Goal: Transaction & Acquisition: Register for event/course

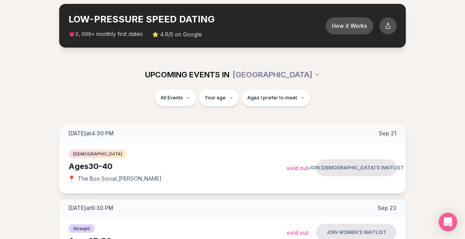
scroll to position [36, 0]
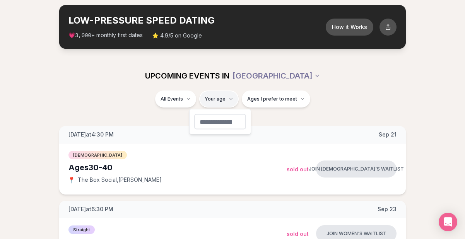
type input "**"
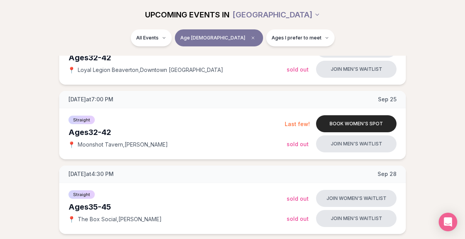
scroll to position [297, 0]
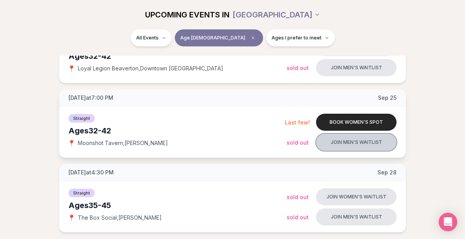
click at [342, 139] on button "Join men's waitlist" at bounding box center [356, 142] width 81 height 17
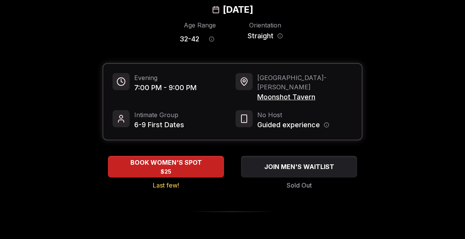
scroll to position [58, 0]
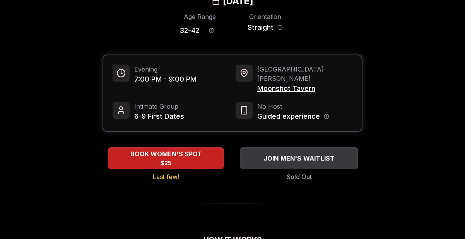
click at [284, 154] on div "JOIN MEN'S WAITLIST" at bounding box center [299, 158] width 118 height 13
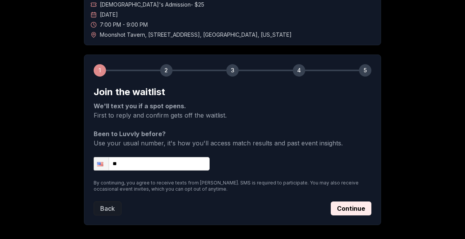
scroll to position [62, 0]
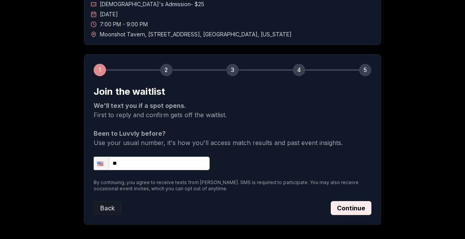
click at [141, 166] on input "**" at bounding box center [152, 164] width 116 height 14
type input "**********"
click at [361, 204] on button "Continue" at bounding box center [351, 208] width 41 height 14
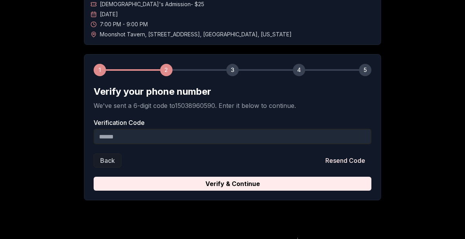
click at [182, 136] on input "Verification Code" at bounding box center [233, 136] width 278 height 15
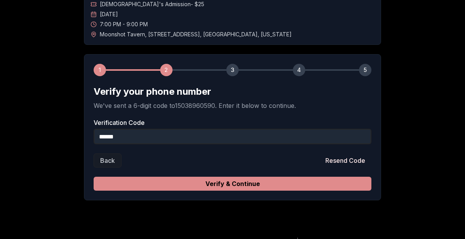
type input "******"
click at [206, 181] on button "Verify & Continue" at bounding box center [233, 184] width 278 height 14
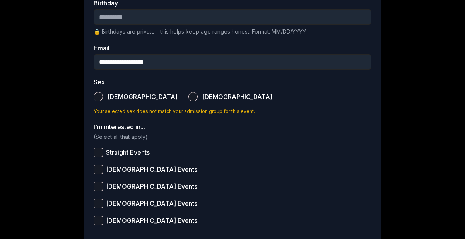
scroll to position [215, 0]
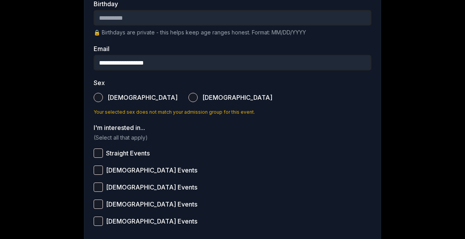
click at [98, 151] on button "Straight Events" at bounding box center [98, 153] width 9 height 9
click at [95, 99] on button "[DEMOGRAPHIC_DATA]" at bounding box center [98, 97] width 9 height 9
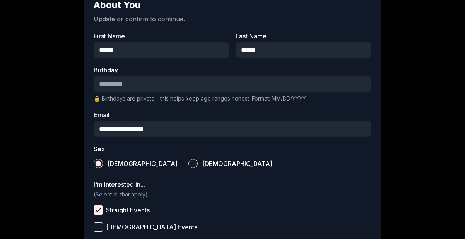
scroll to position [147, 0]
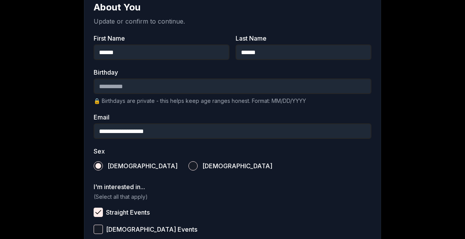
click at [115, 90] on input "Birthday" at bounding box center [233, 86] width 278 height 15
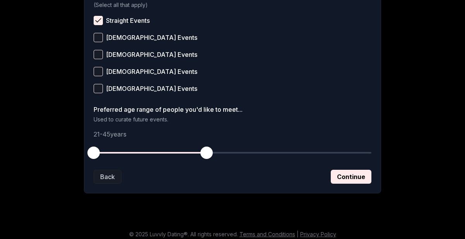
scroll to position [344, 0]
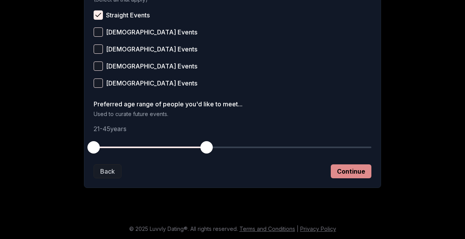
type input "**********"
click at [348, 171] on button "Continue" at bounding box center [351, 172] width 41 height 14
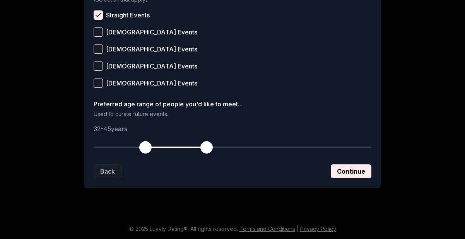
drag, startPoint x: 93, startPoint y: 145, endPoint x: 145, endPoint y: 146, distance: 52.7
click at [145, 146] on span "button" at bounding box center [145, 147] width 12 height 12
drag, startPoint x: 204, startPoint y: 147, endPoint x: 192, endPoint y: 145, distance: 11.3
click at [192, 145] on span "button" at bounding box center [193, 147] width 12 height 12
click at [355, 167] on button "Continue" at bounding box center [351, 172] width 41 height 14
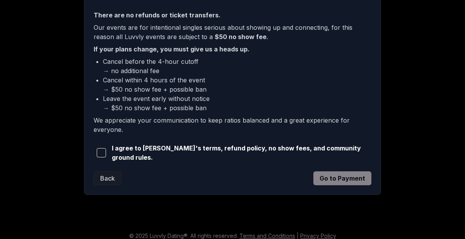
scroll to position [231, 0]
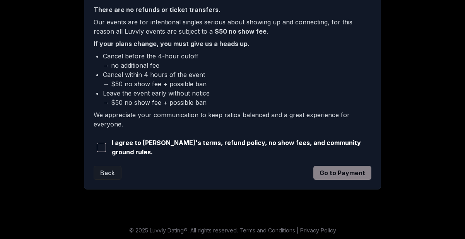
click at [102, 148] on span "button" at bounding box center [101, 147] width 9 height 9
click at [338, 168] on button "Go to Payment" at bounding box center [343, 173] width 58 height 14
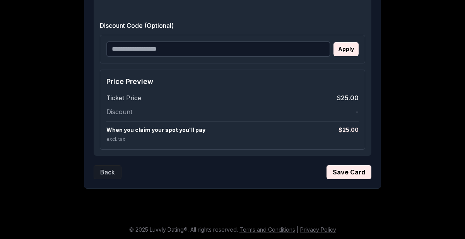
scroll to position [456, 0]
click at [342, 169] on button "Save Card" at bounding box center [349, 172] width 45 height 14
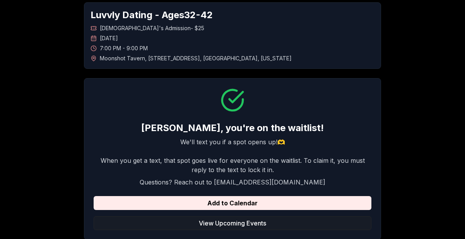
scroll to position [0, 0]
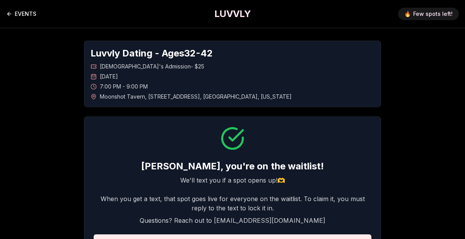
click at [14, 13] on link "EVENTS" at bounding box center [21, 13] width 30 height 15
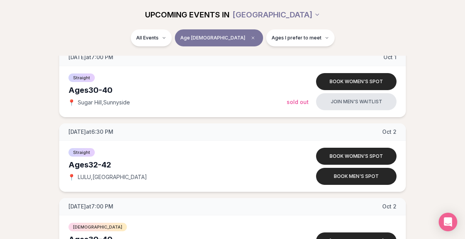
scroll to position [637, 0]
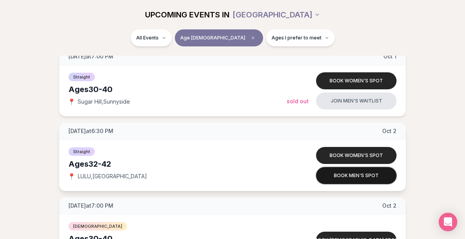
click at [332, 176] on button "Book men's spot" at bounding box center [356, 175] width 81 height 17
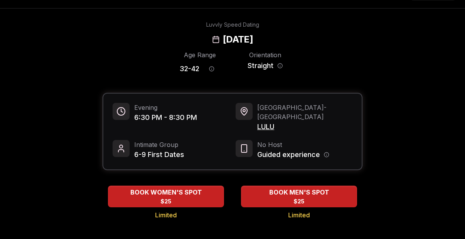
scroll to position [18, 0]
